Goal: Task Accomplishment & Management: Use online tool/utility

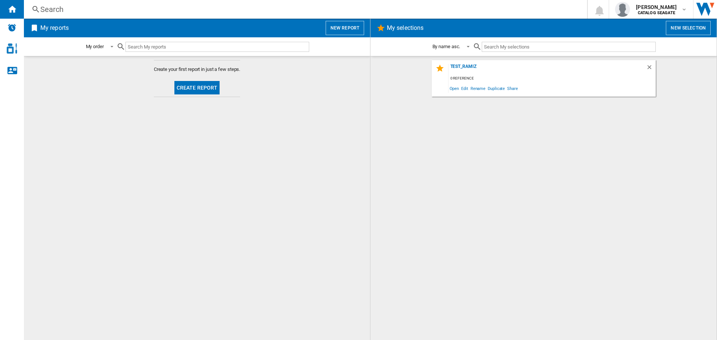
click at [196, 83] on button "Create report" at bounding box center [197, 87] width 46 height 13
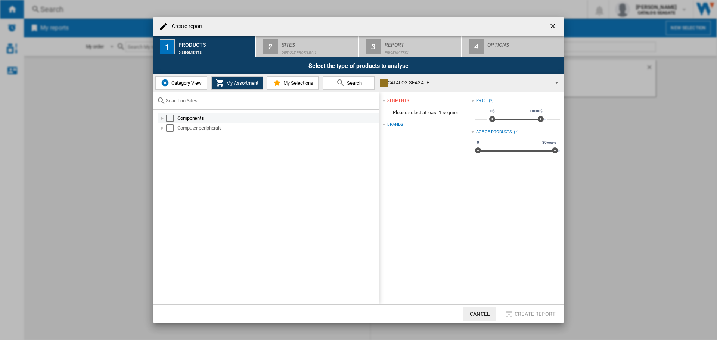
click at [160, 119] on div at bounding box center [162, 118] width 7 height 7
click at [162, 116] on div at bounding box center [162, 118] width 7 height 7
click at [162, 167] on div at bounding box center [162, 166] width 7 height 7
click at [170, 116] on div "Select" at bounding box center [169, 118] width 7 height 7
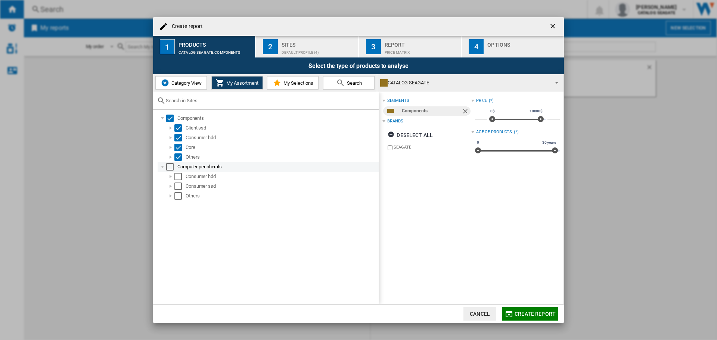
click at [165, 166] on div at bounding box center [162, 166] width 7 height 7
click at [169, 168] on div "Select" at bounding box center [169, 166] width 7 height 7
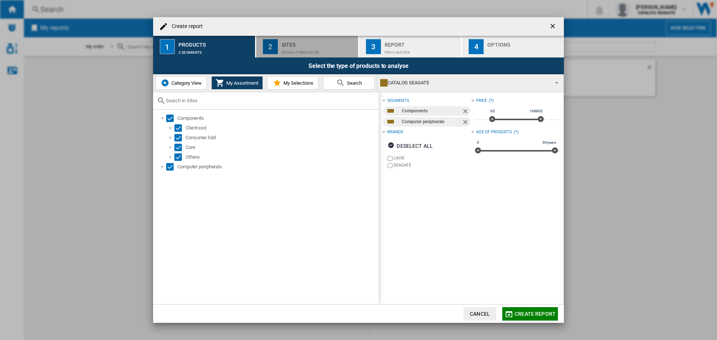
click at [320, 46] on div "Sites" at bounding box center [318, 43] width 74 height 8
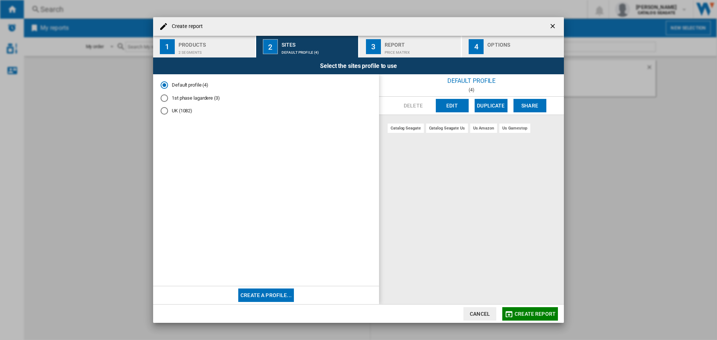
click at [535, 311] on span "Create report" at bounding box center [534, 314] width 41 height 6
